Goal: Information Seeking & Learning: Learn about a topic

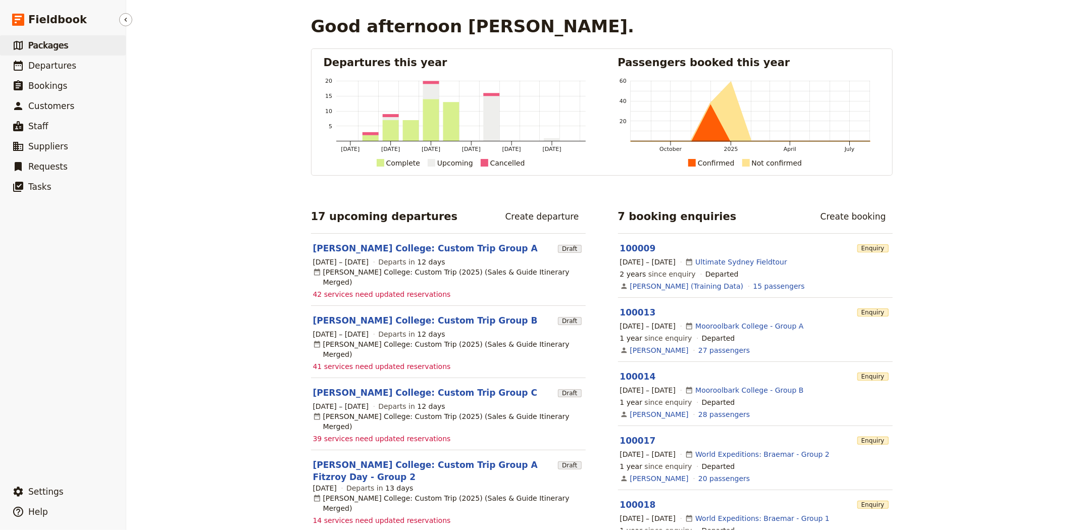
click at [52, 42] on span "Packages" at bounding box center [48, 45] width 40 height 10
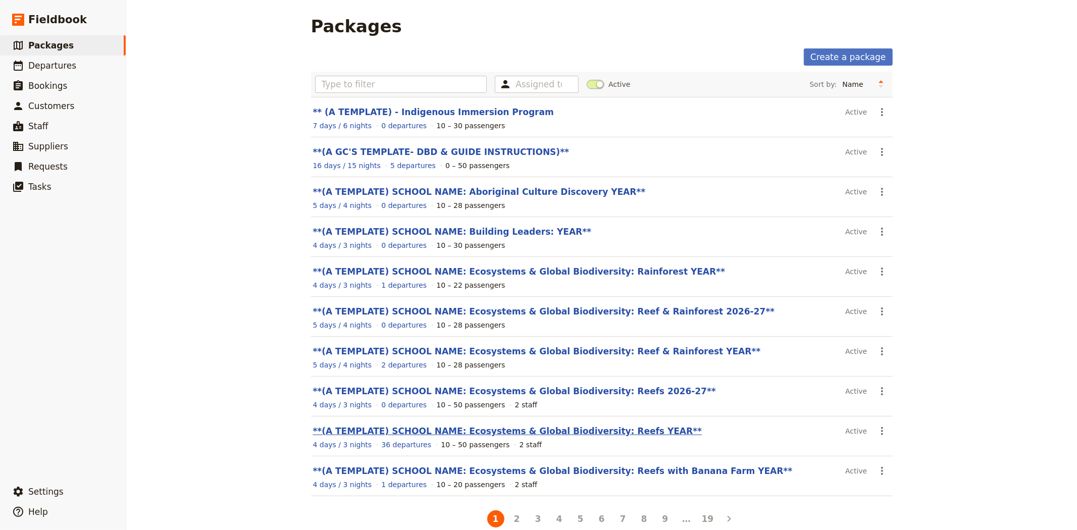
click at [573, 432] on link "**(A TEMPLATE) SCHOOL NAME: Ecosystems & Global Biodiversity: Reefs YEAR**" at bounding box center [507, 431] width 389 height 10
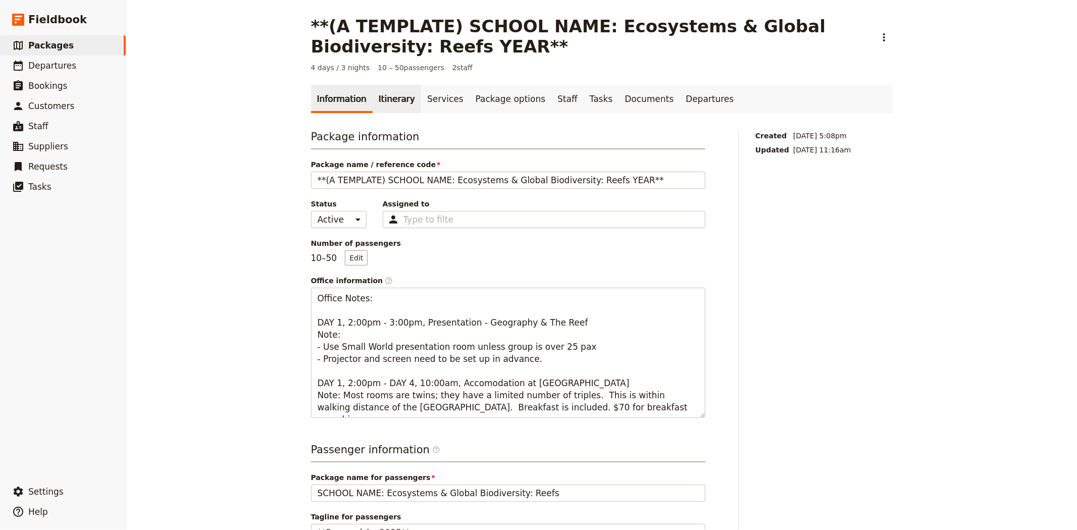
click at [387, 102] on link "Itinerary" at bounding box center [397, 99] width 48 height 28
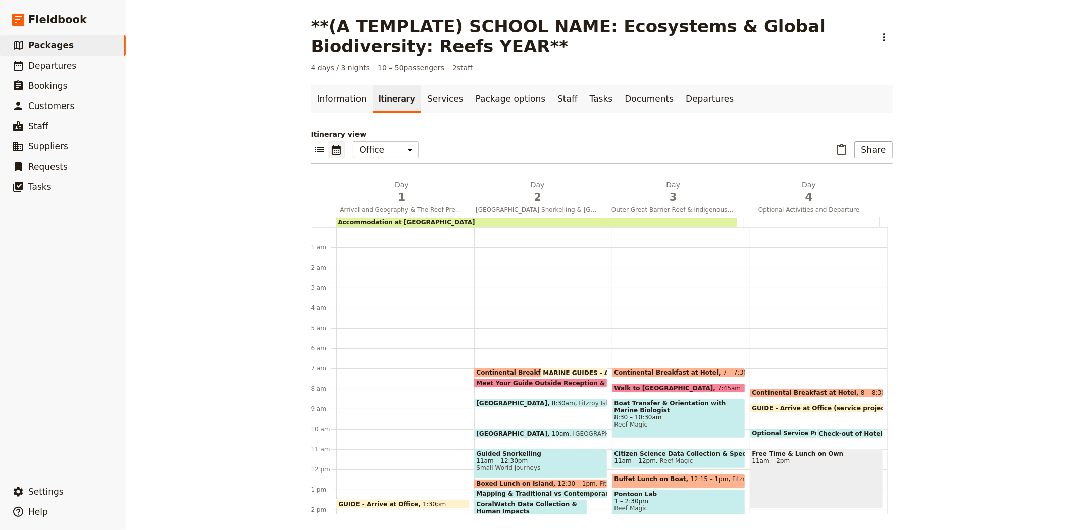
scroll to position [131, 0]
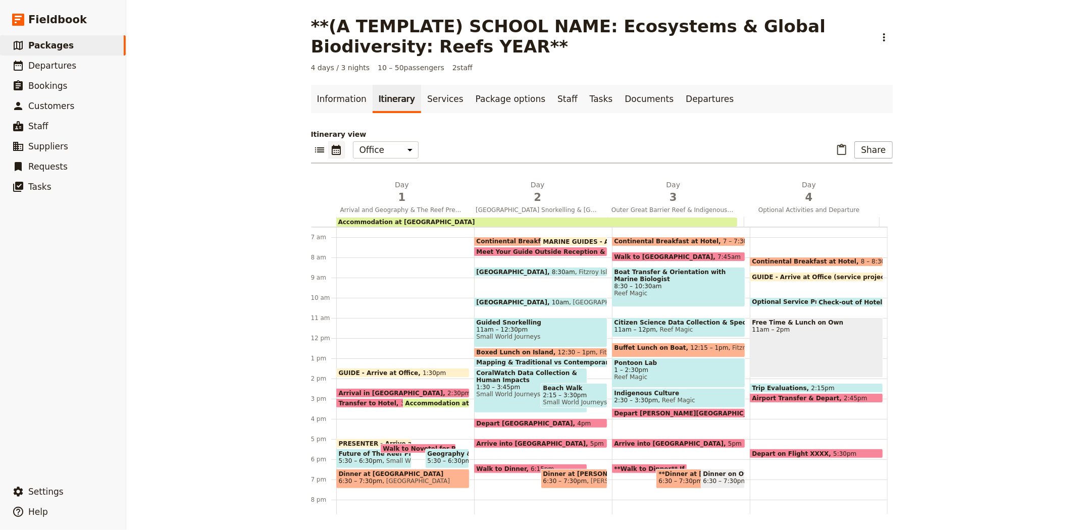
click at [557, 396] on span "2:15 – 3:30pm" at bounding box center [574, 395] width 62 height 7
select select "2"
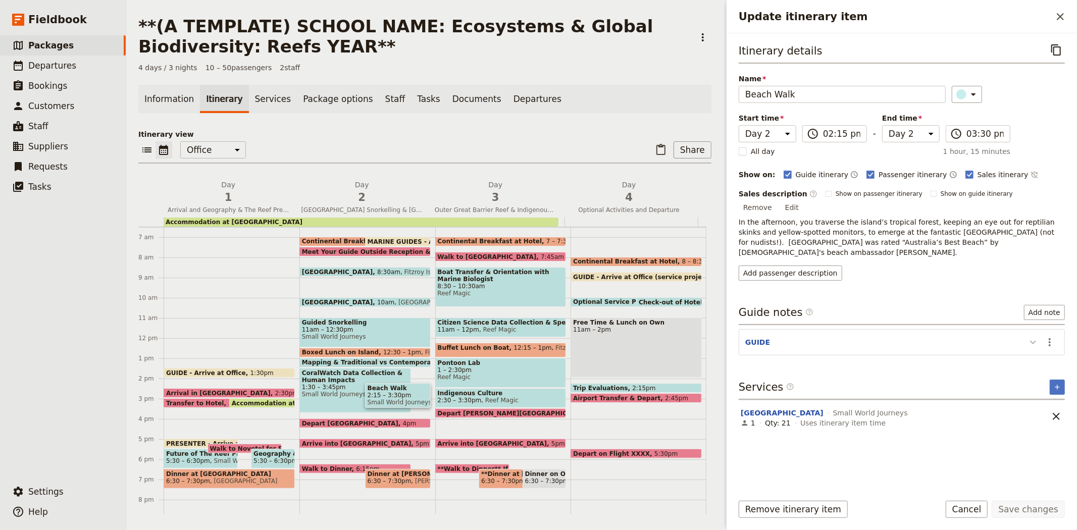
click at [1037, 336] on icon "Update itinerary item" at bounding box center [1033, 342] width 12 height 12
click at [1063, 12] on icon "Close drawer" at bounding box center [1060, 17] width 12 height 12
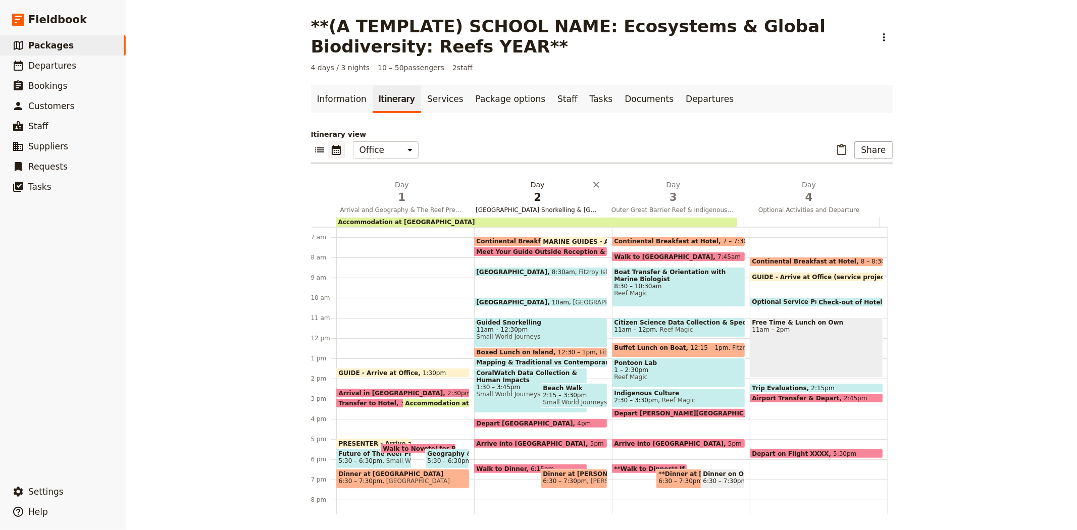
click at [511, 201] on span "2" at bounding box center [538, 197] width 124 height 15
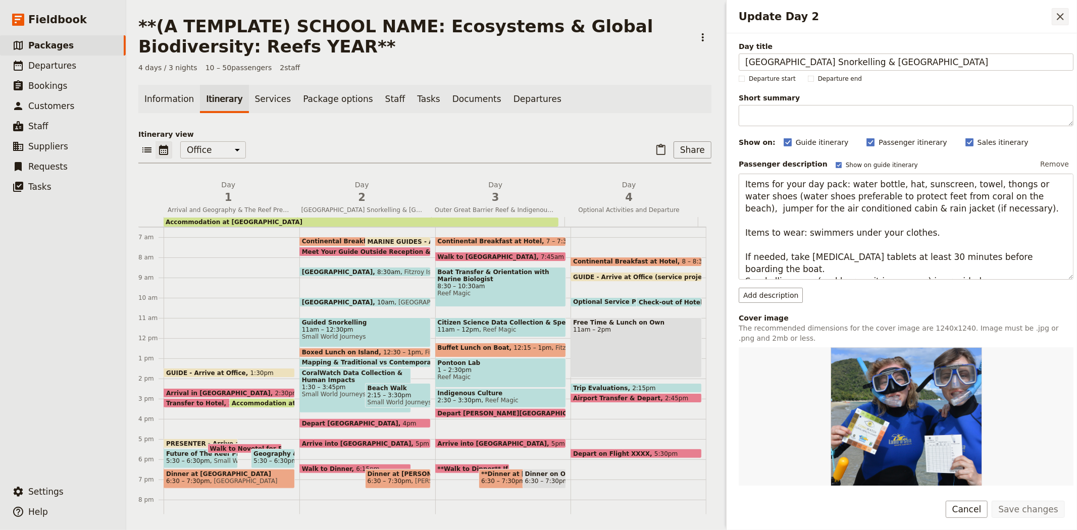
click at [1058, 15] on icon "Close drawer" at bounding box center [1060, 17] width 12 height 12
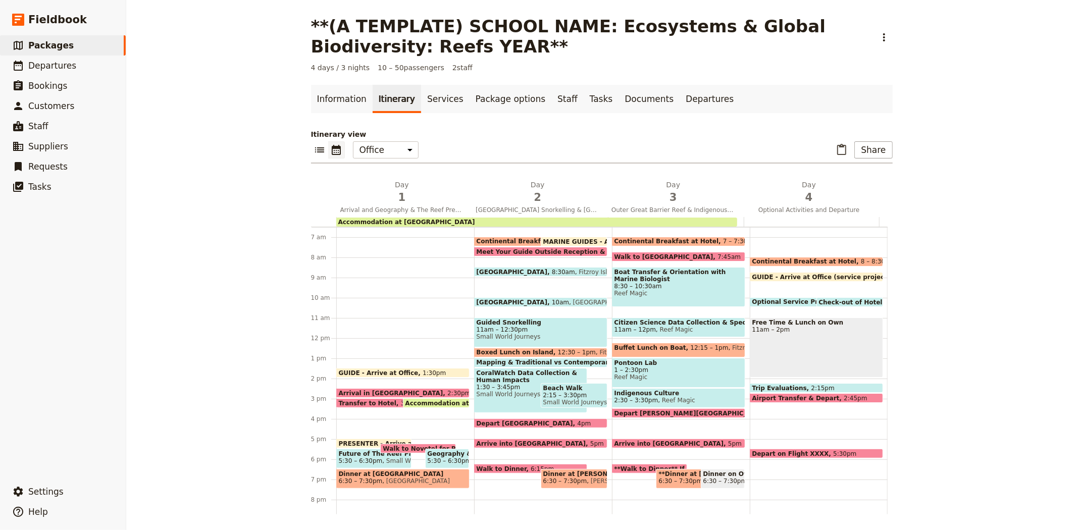
click at [668, 372] on span "1 – 2:30pm" at bounding box center [678, 370] width 128 height 7
select select "3"
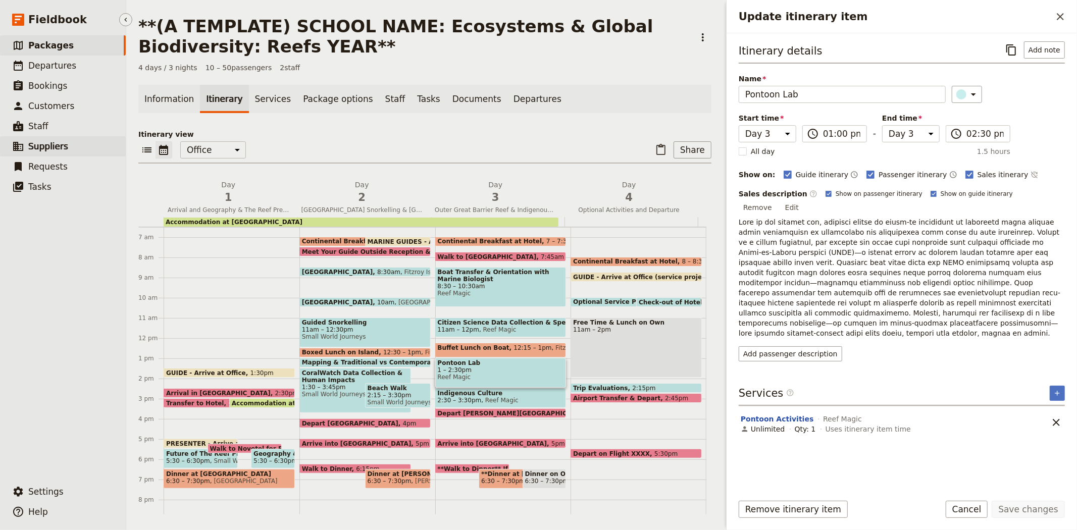
click at [62, 151] on span "Suppliers" at bounding box center [48, 146] width 40 height 12
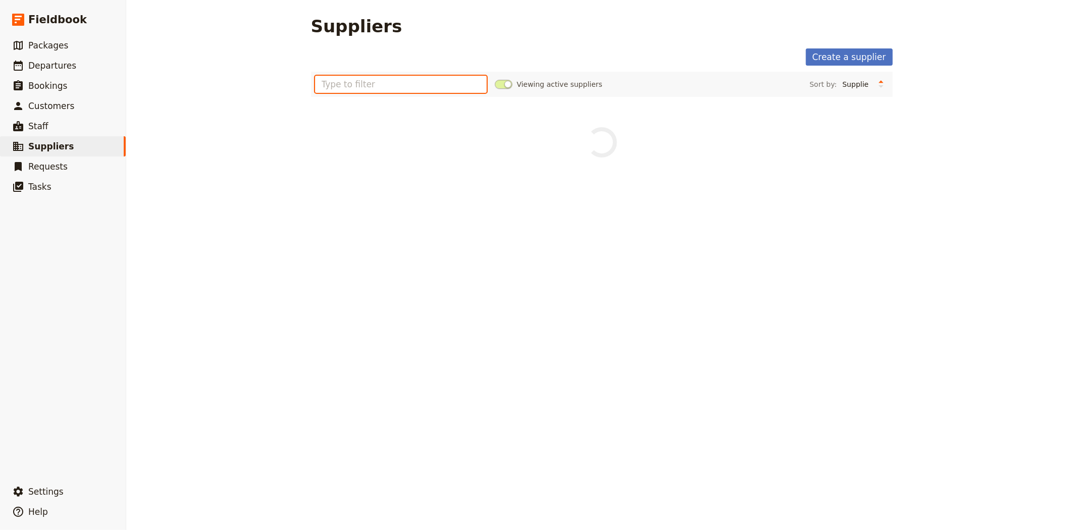
click at [352, 88] on input "text" at bounding box center [401, 84] width 172 height 17
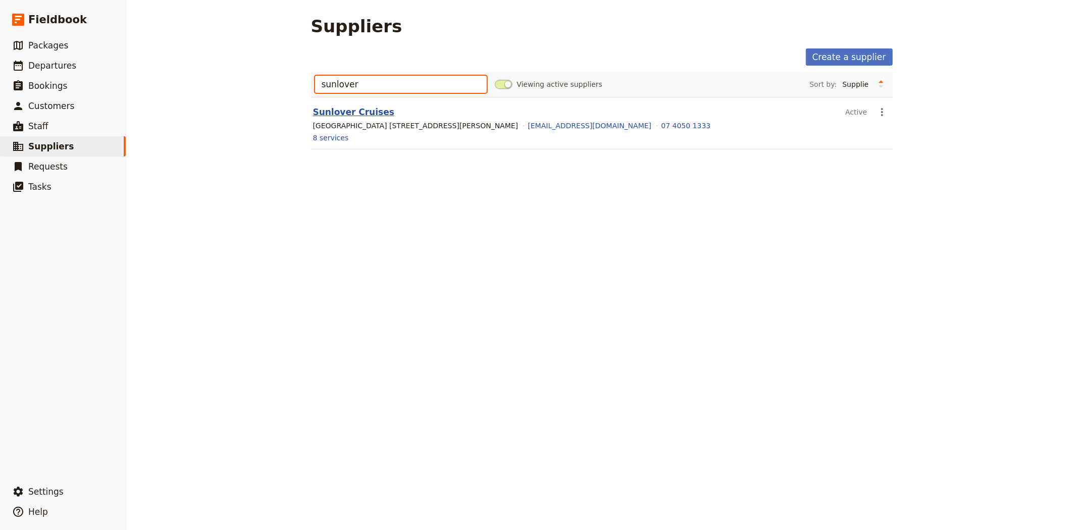
type input "sunlover"
click at [353, 112] on link "Sunlover Cruises" at bounding box center [353, 112] width 81 height 10
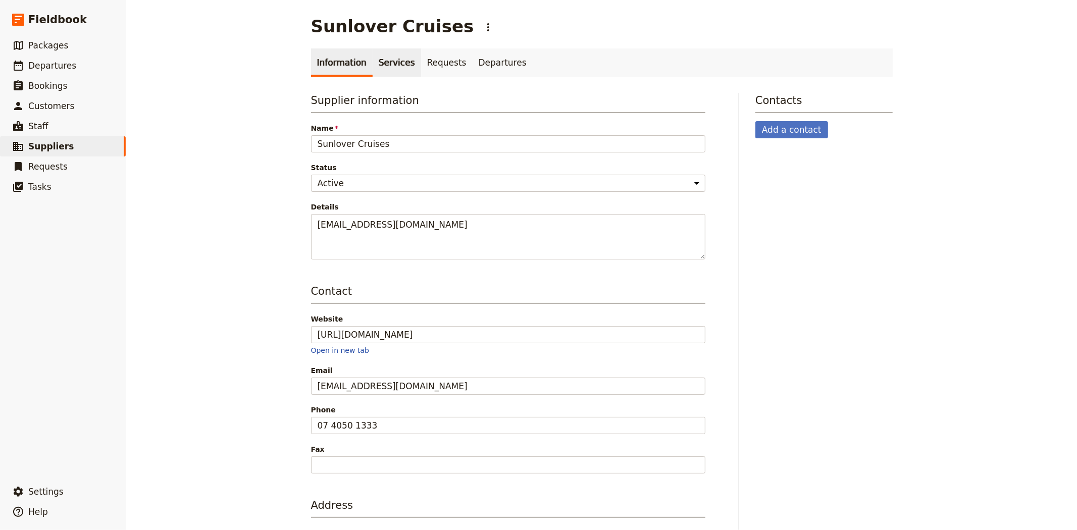
click at [385, 58] on link "Services" at bounding box center [397, 62] width 48 height 28
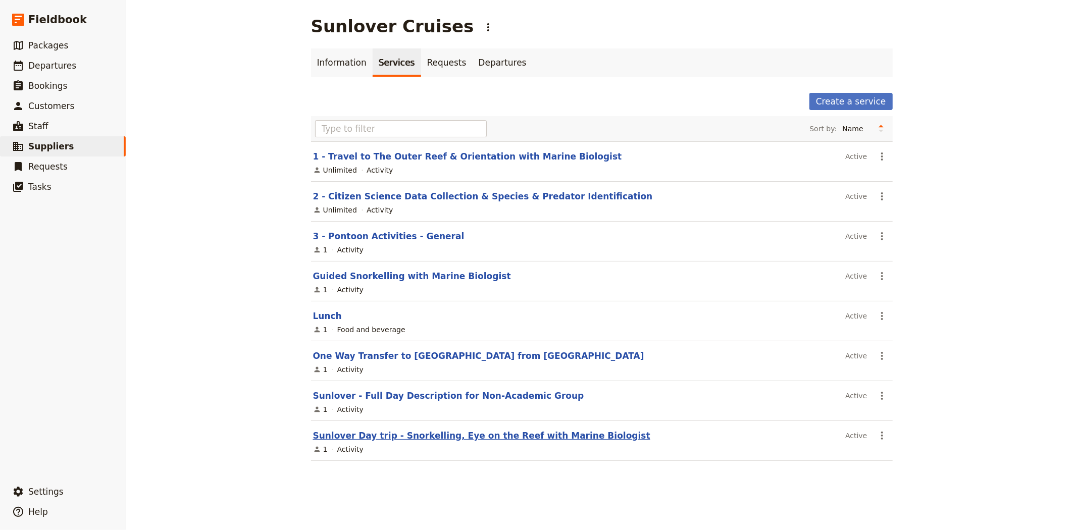
click at [413, 436] on link "Sunlover Day trip - Snorkelling, Eye on the Reef with Marine Biologist" at bounding box center [481, 436] width 337 height 10
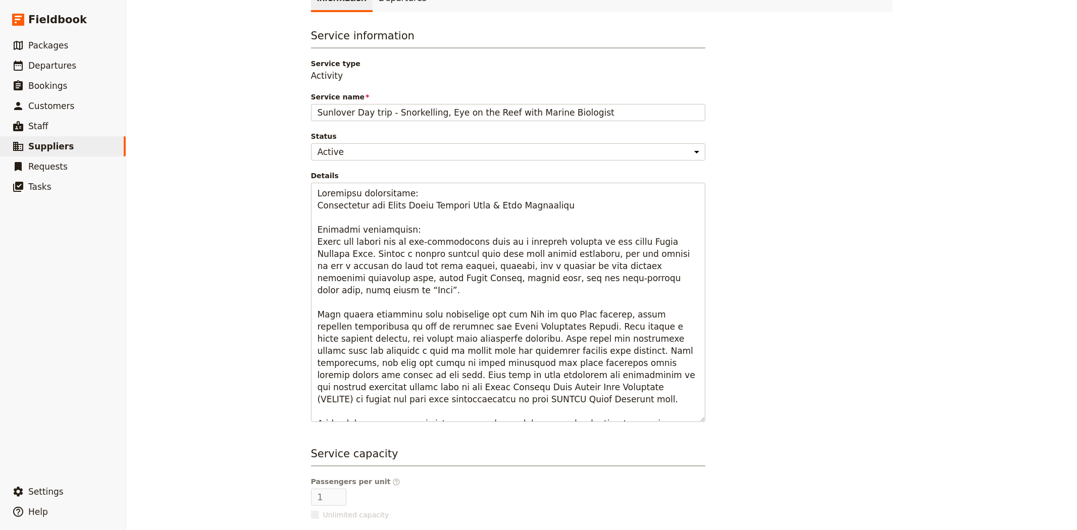
scroll to position [112, 0]
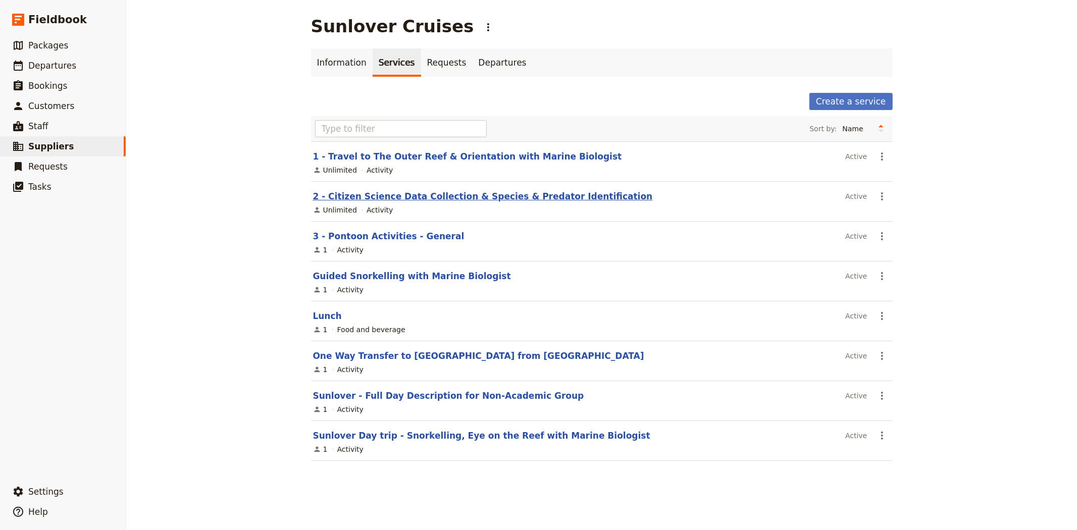
click at [401, 199] on link "2 - Citizen Science Data Collection & Species & Predator Identification" at bounding box center [483, 196] width 340 height 10
click at [399, 240] on link "3 - Pontoon Activities - General" at bounding box center [388, 236] width 151 height 10
